Goal: Find specific page/section: Find specific page/section

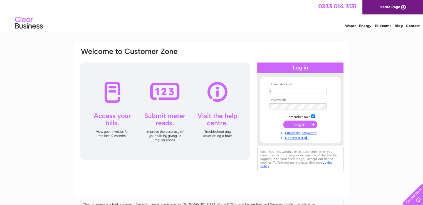
type input "enquiries@merchantgategallery.co.uk"
click at [300, 125] on input "submit" at bounding box center [300, 125] width 34 height 8
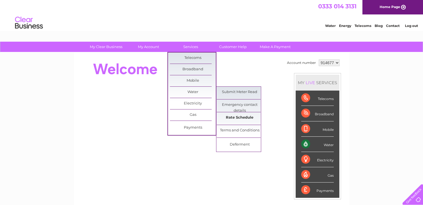
click at [227, 116] on link "Rate Schedule" at bounding box center [240, 117] width 46 height 11
